Goal: Information Seeking & Learning: Find specific fact

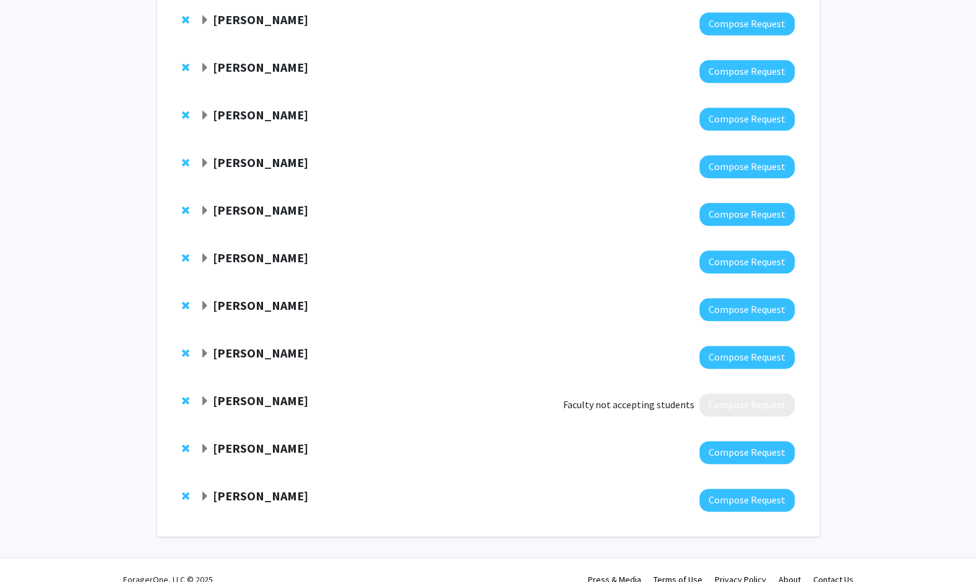
scroll to position [775, 0]
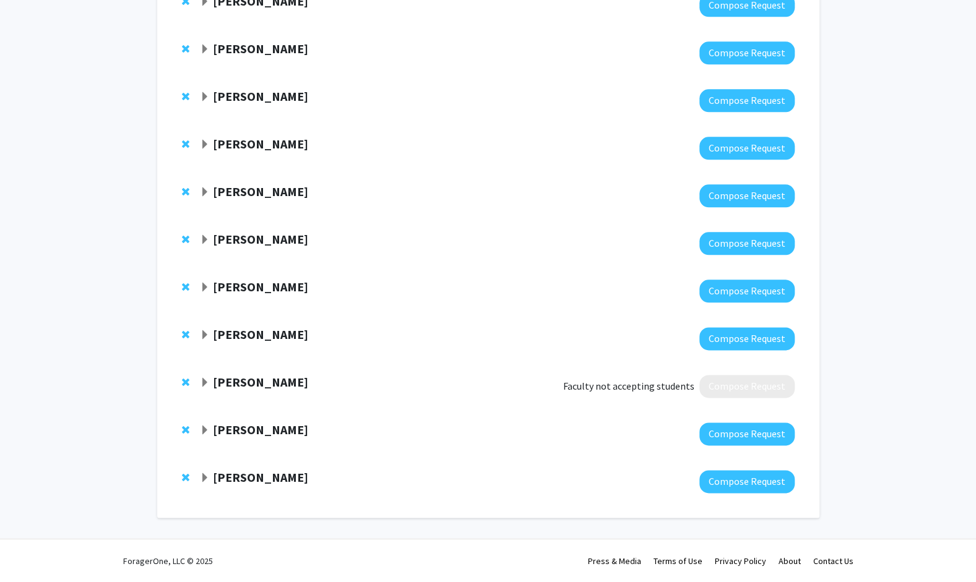
click at [202, 379] on span "Expand Roger Fales Bookmark" at bounding box center [205, 383] width 10 height 10
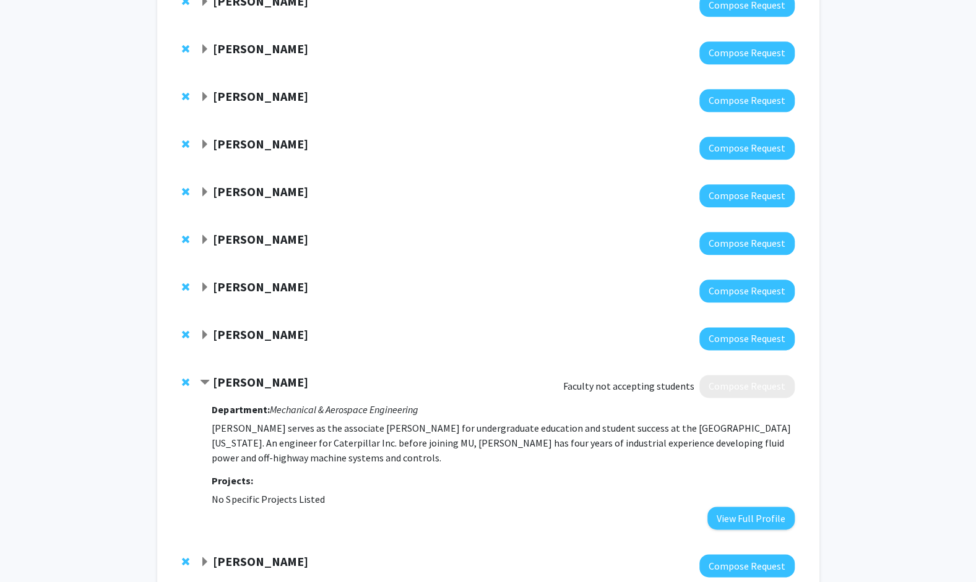
click at [183, 379] on span "Remove Roger Fales from bookmarks" at bounding box center [185, 382] width 7 height 10
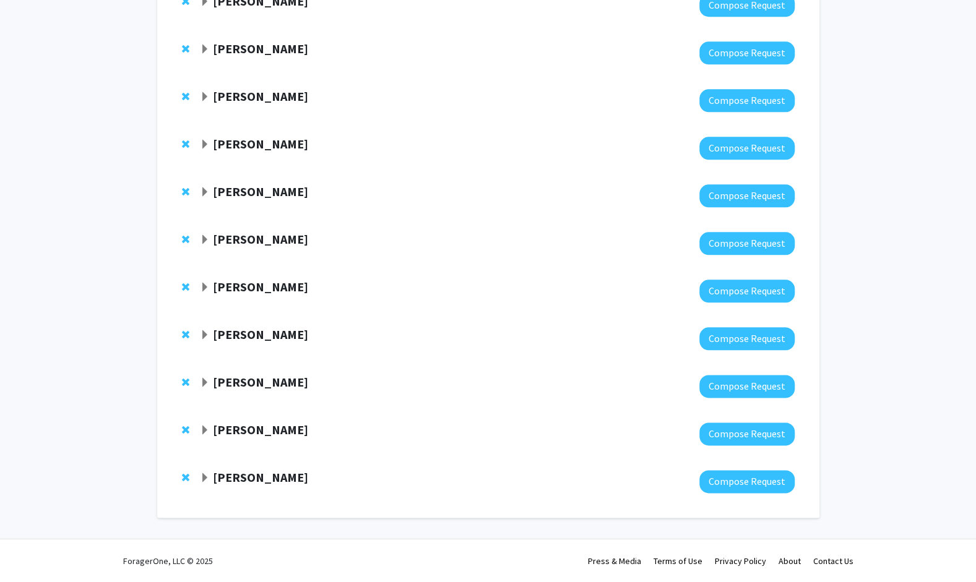
click at [204, 482] on span "Expand Jennifer Fiegel Bookmark" at bounding box center [205, 478] width 10 height 10
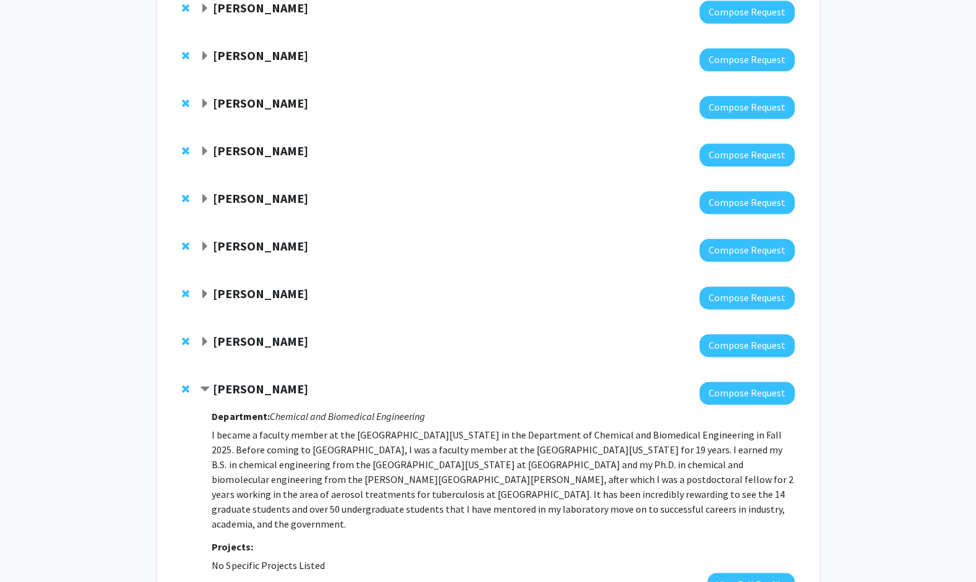
scroll to position [816, 0]
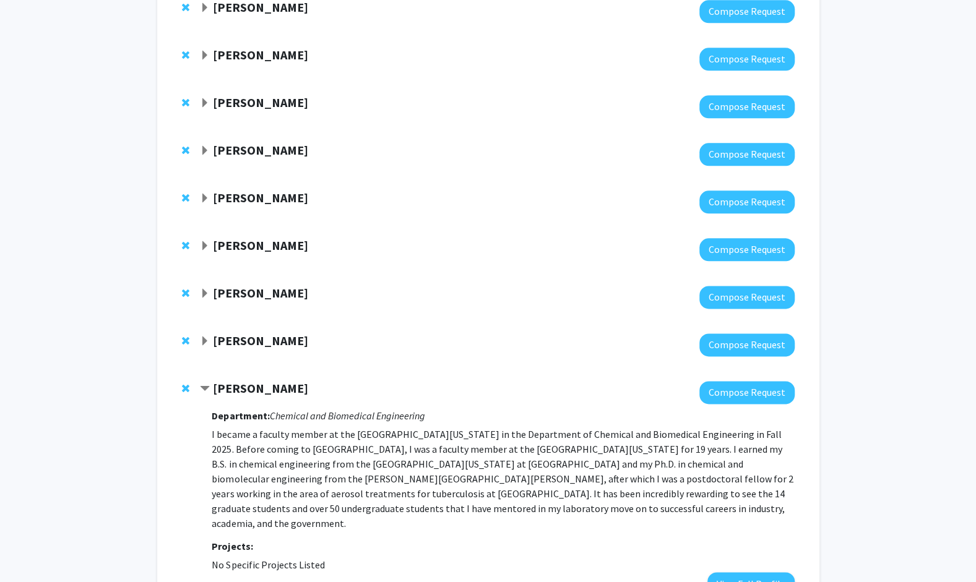
click at [200, 338] on span "Expand Ramji K. Bhandari Bookmark" at bounding box center [205, 342] width 10 height 10
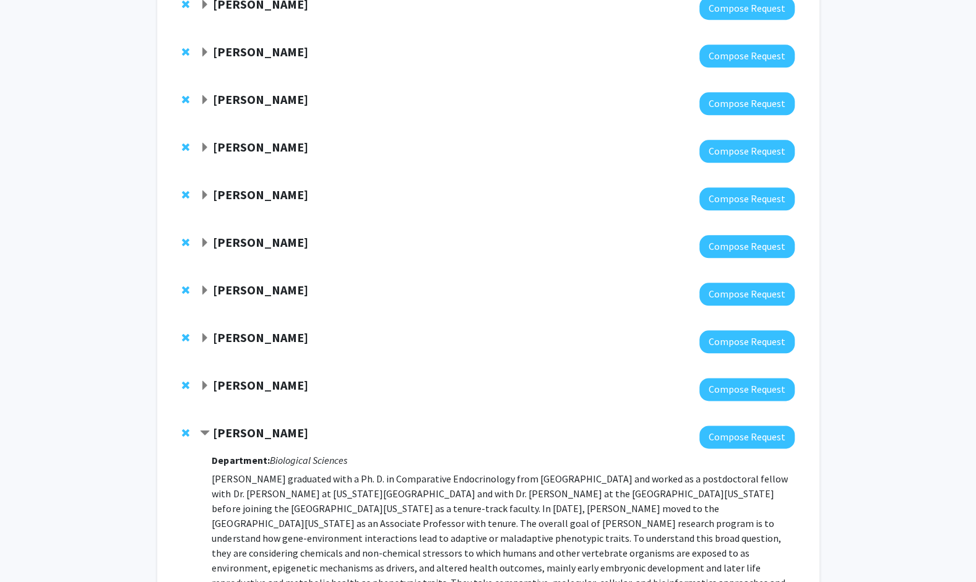
scroll to position [778, 0]
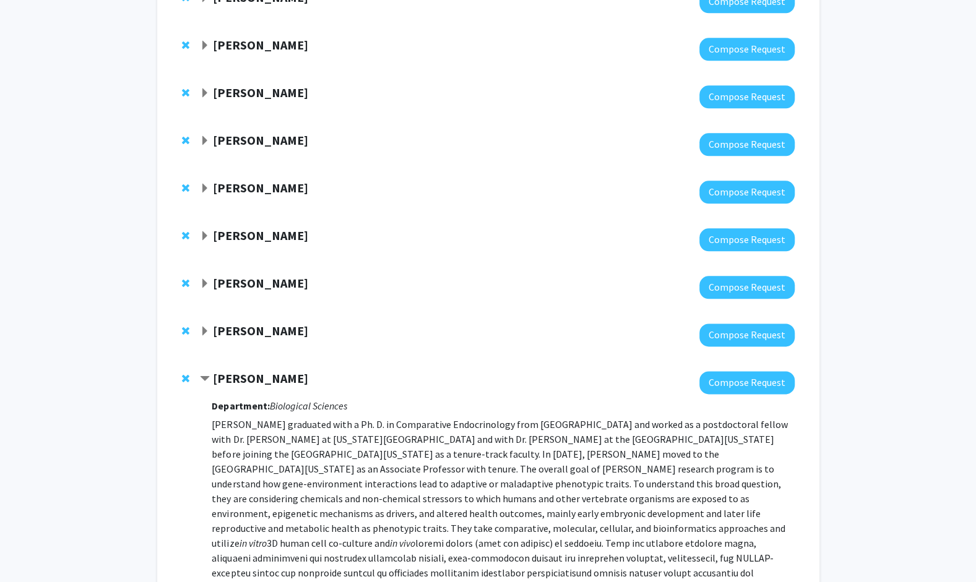
click at [201, 280] on span "Expand Praveen Rao Bookmark" at bounding box center [205, 284] width 10 height 10
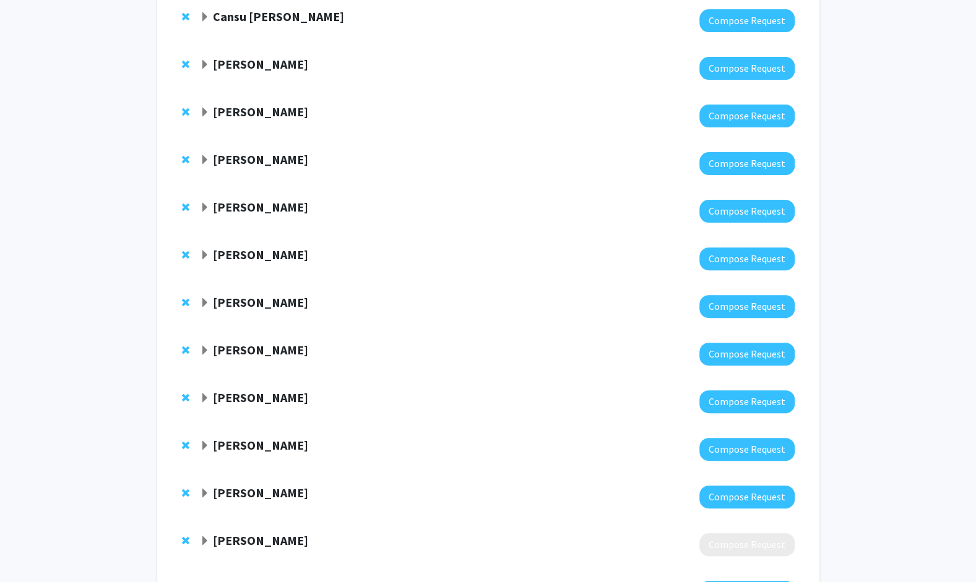
scroll to position [0, 0]
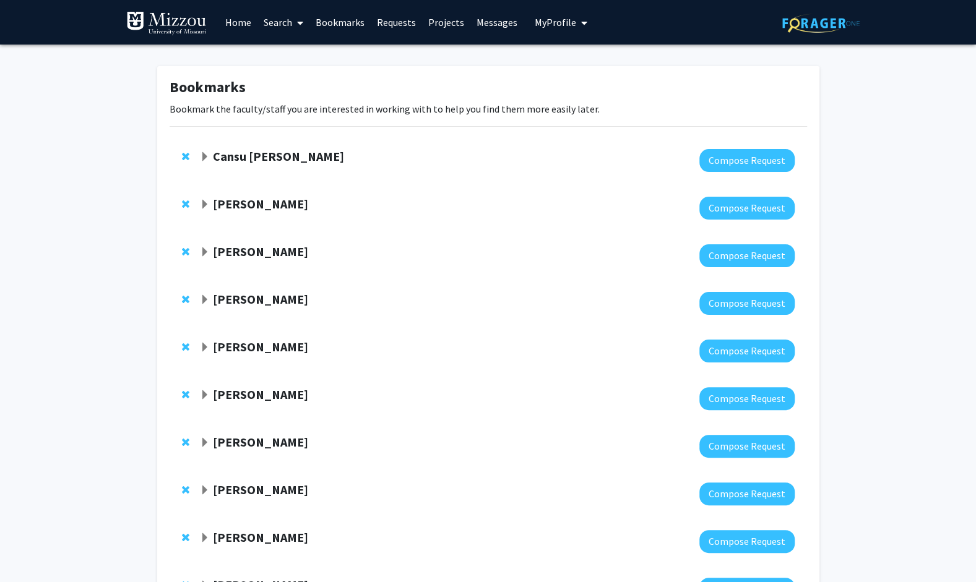
click at [270, 31] on link "Search" at bounding box center [283, 22] width 52 height 43
click at [362, 62] on link "Faculty/Staff" at bounding box center [372, 57] width 230 height 19
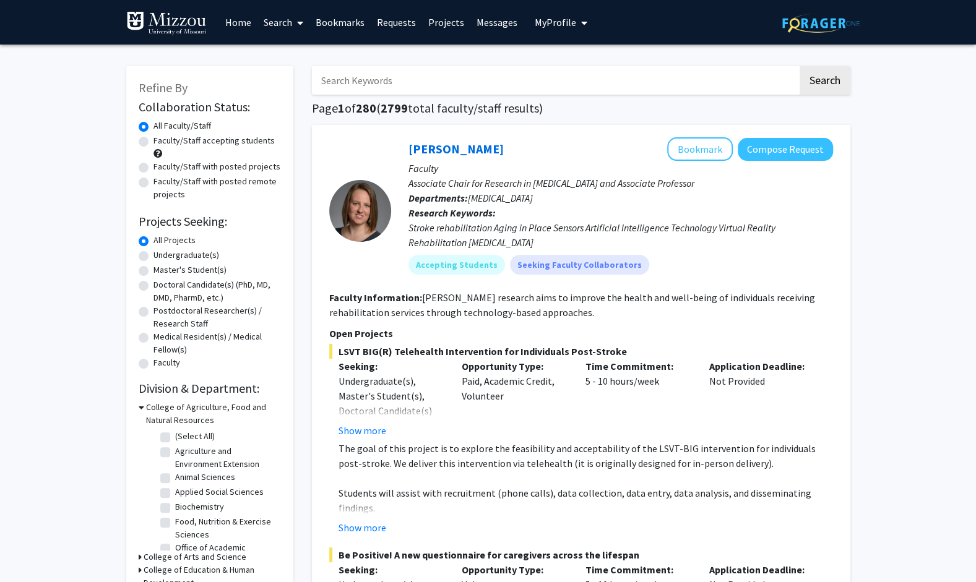
click at [428, 74] on input "Search Keywords" at bounding box center [555, 80] width 486 height 28
click at [799, 66] on button "Search" at bounding box center [824, 80] width 51 height 28
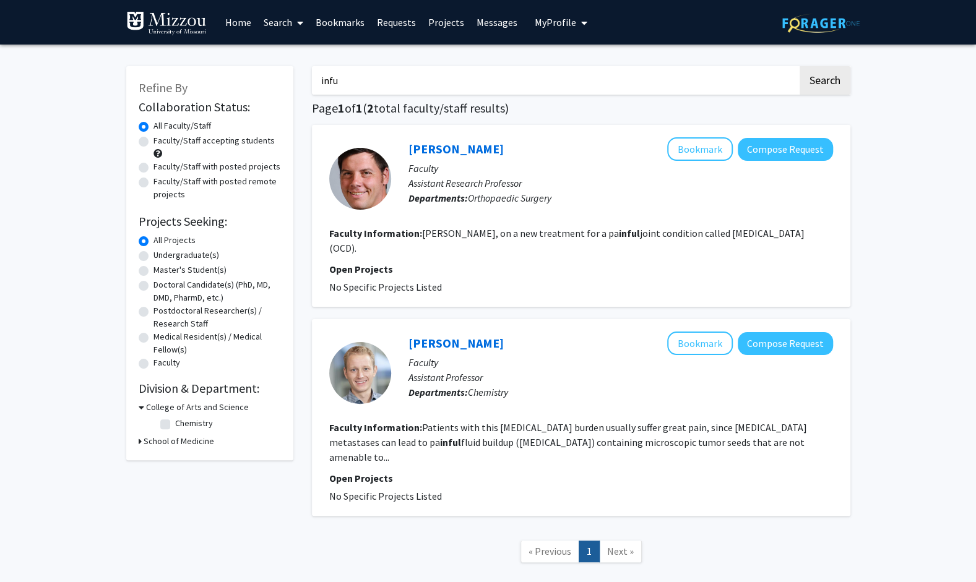
click at [799, 66] on button "Search" at bounding box center [824, 80] width 51 height 28
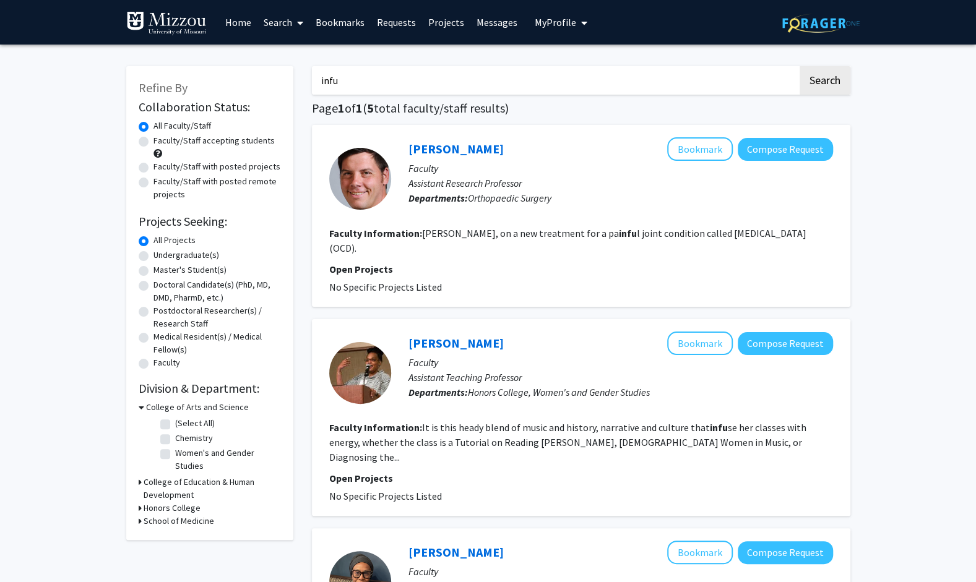
click at [432, 80] on input "infu" at bounding box center [555, 80] width 486 height 28
click at [799, 66] on button "Search" at bounding box center [824, 80] width 51 height 28
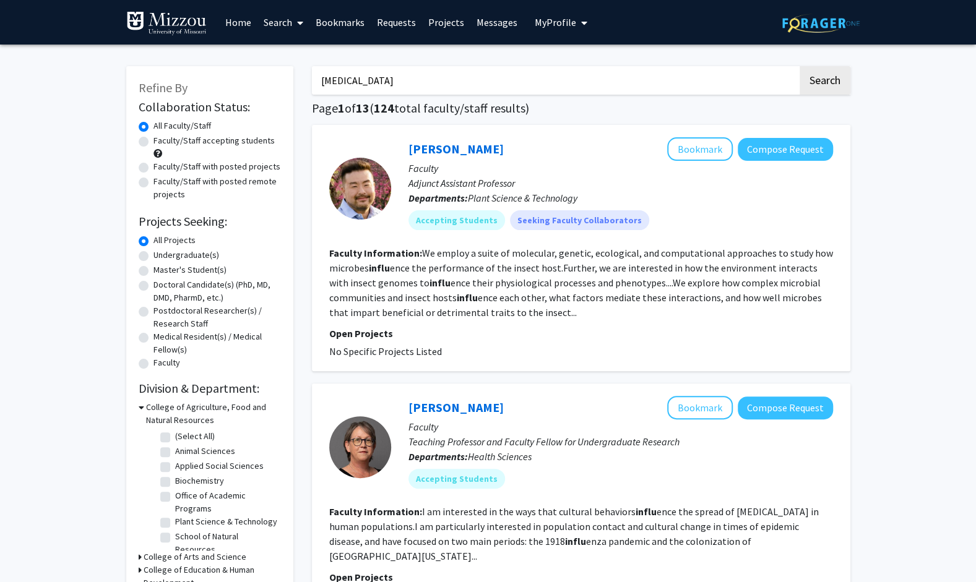
type input "[MEDICAL_DATA]"
click at [799, 66] on button "Search" at bounding box center [824, 80] width 51 height 28
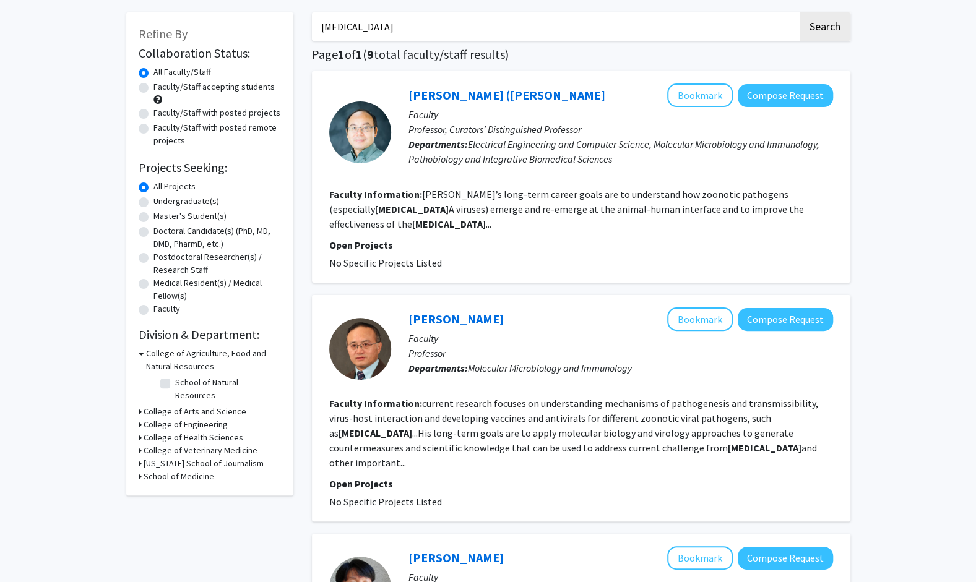
scroll to position [22, 0]
